Goal: Find specific page/section: Find specific page/section

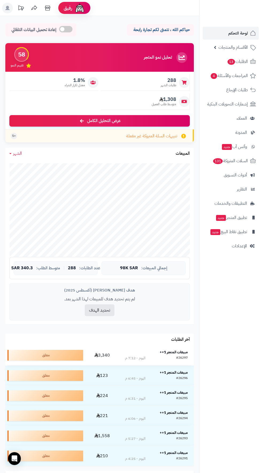
click at [178, 352] on strong "مبيعات المتجر 1++" at bounding box center [174, 352] width 28 height 6
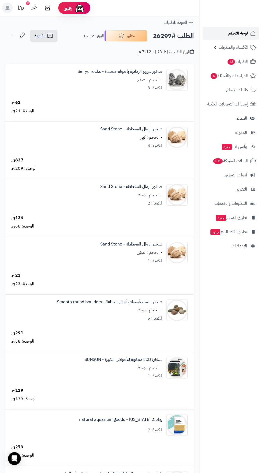
click at [240, 34] on span "لوحة التحكم" at bounding box center [239, 32] width 20 height 7
